Goal: Transaction & Acquisition: Book appointment/travel/reservation

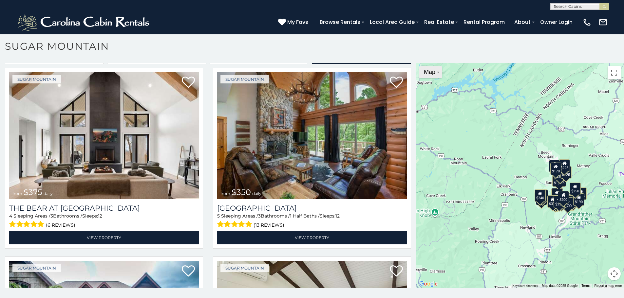
scroll to position [1466, 0]
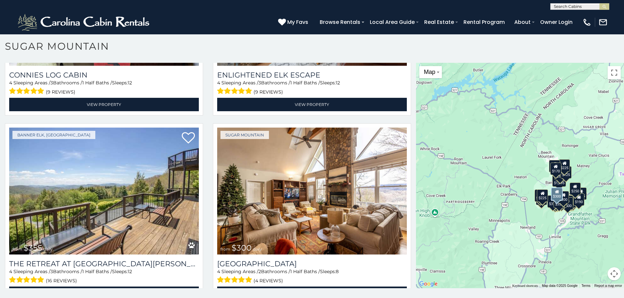
click at [262, 147] on img at bounding box center [312, 191] width 190 height 127
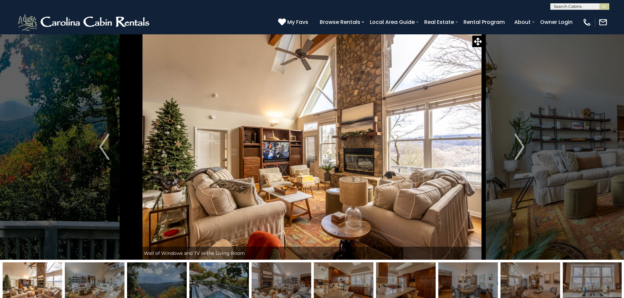
scroll to position [28, 0]
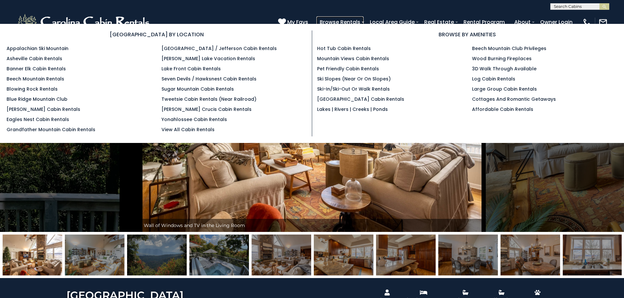
click at [341, 23] on link "Browse Rentals" at bounding box center [339, 21] width 47 height 11
